Goal: Task Accomplishment & Management: Manage account settings

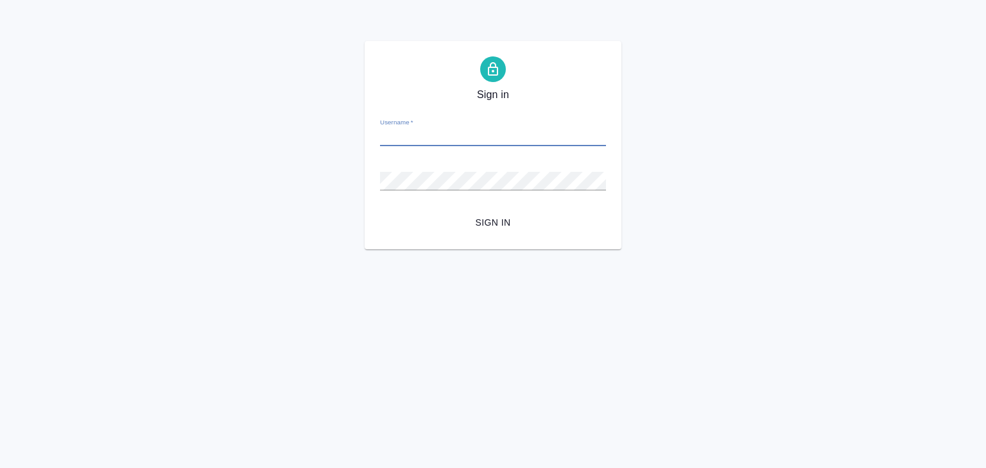
paste input "v.alilekova@awatera.com"
type input "v.alilekova@awatera.com"
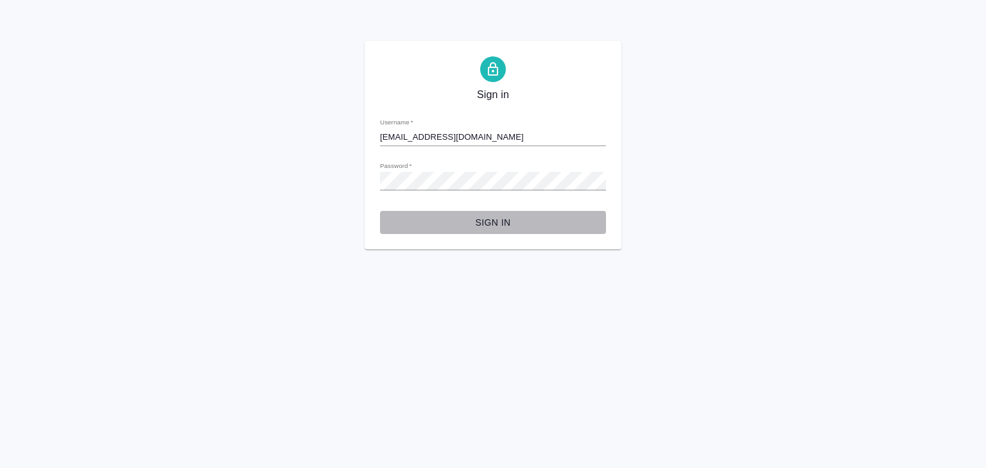
click at [494, 223] on span "Sign in" at bounding box center [492, 223] width 205 height 16
